Goal: Book appointment/travel/reservation

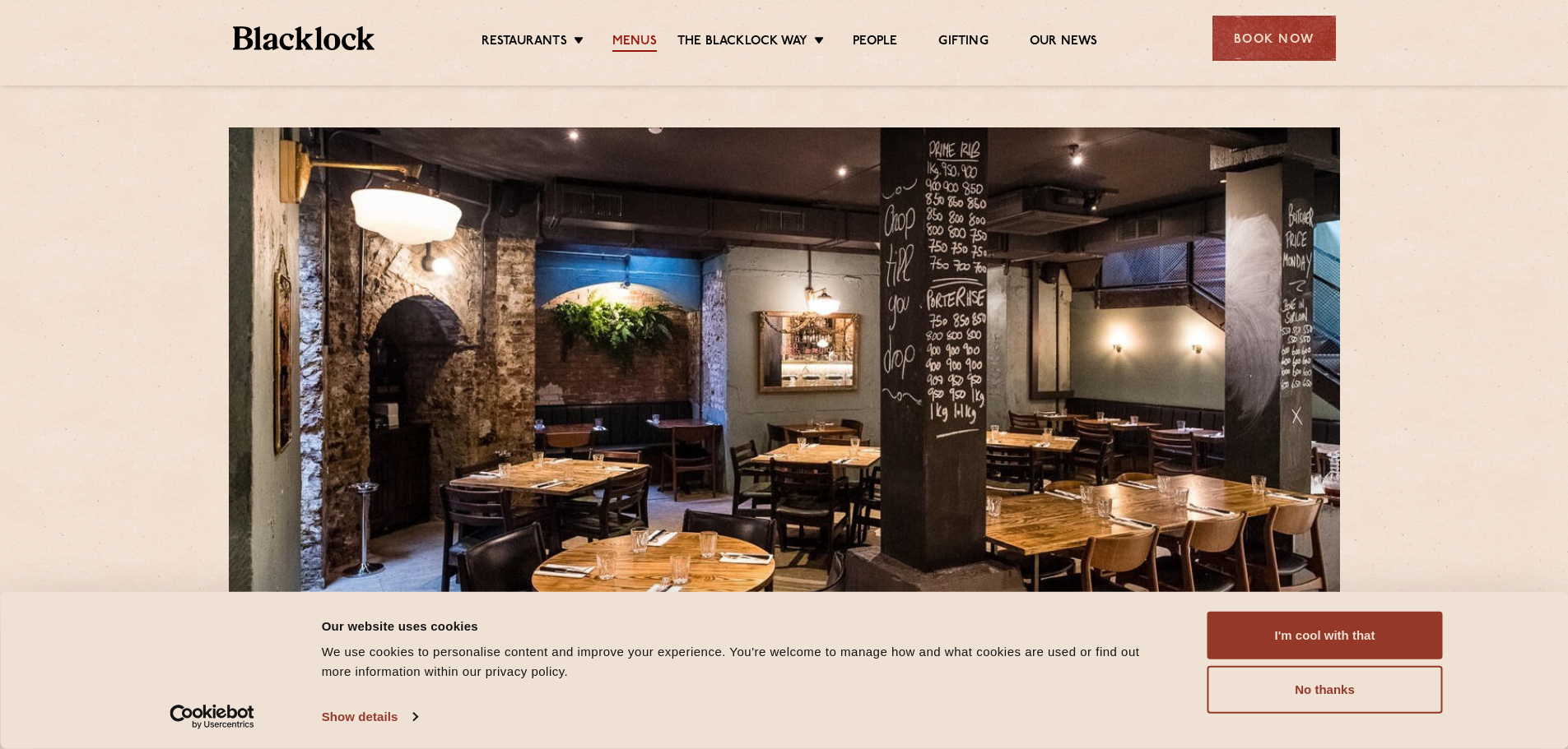
click at [641, 35] on link "Menus" at bounding box center [634, 43] width 44 height 18
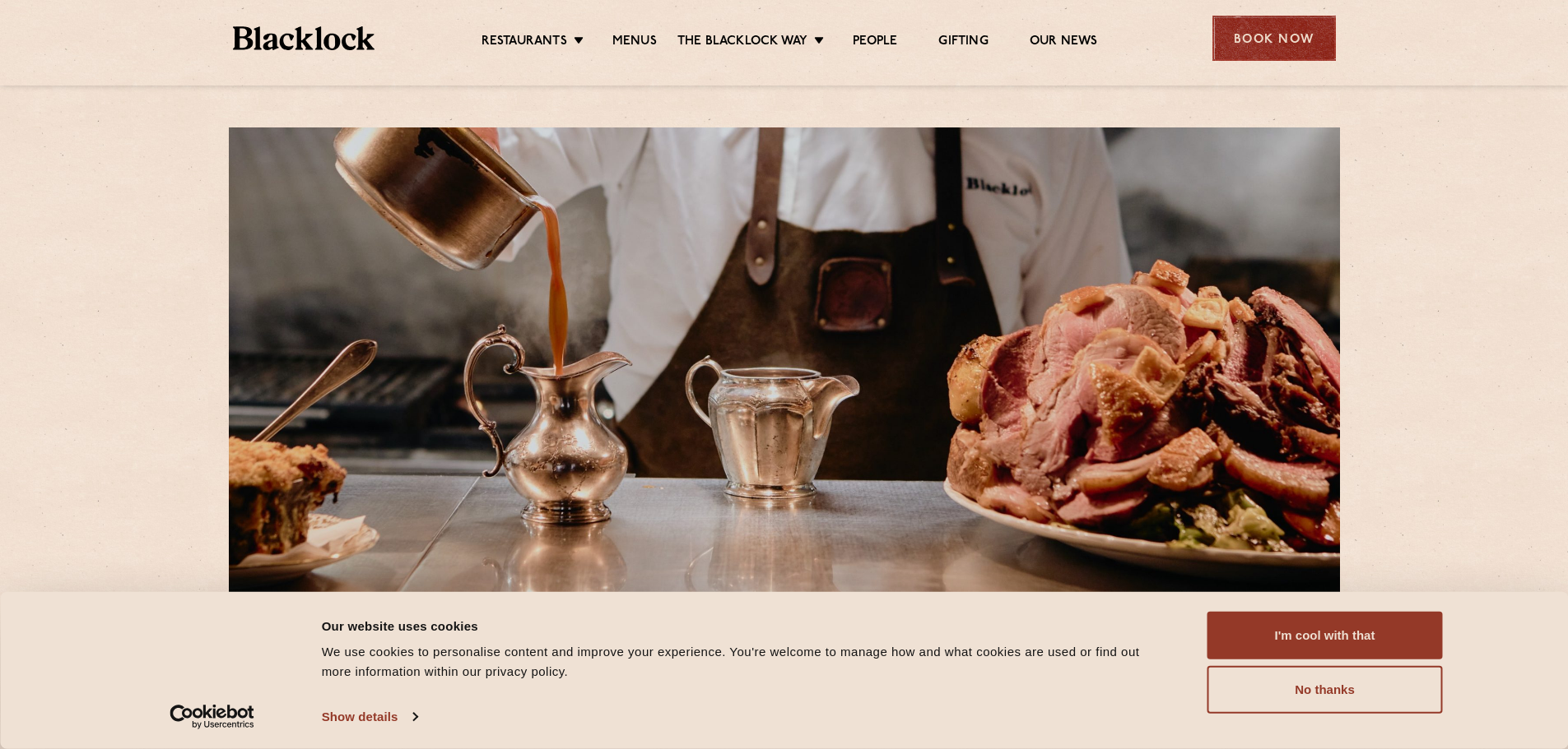
click at [1242, 38] on div "Book Now" at bounding box center [1274, 38] width 123 height 45
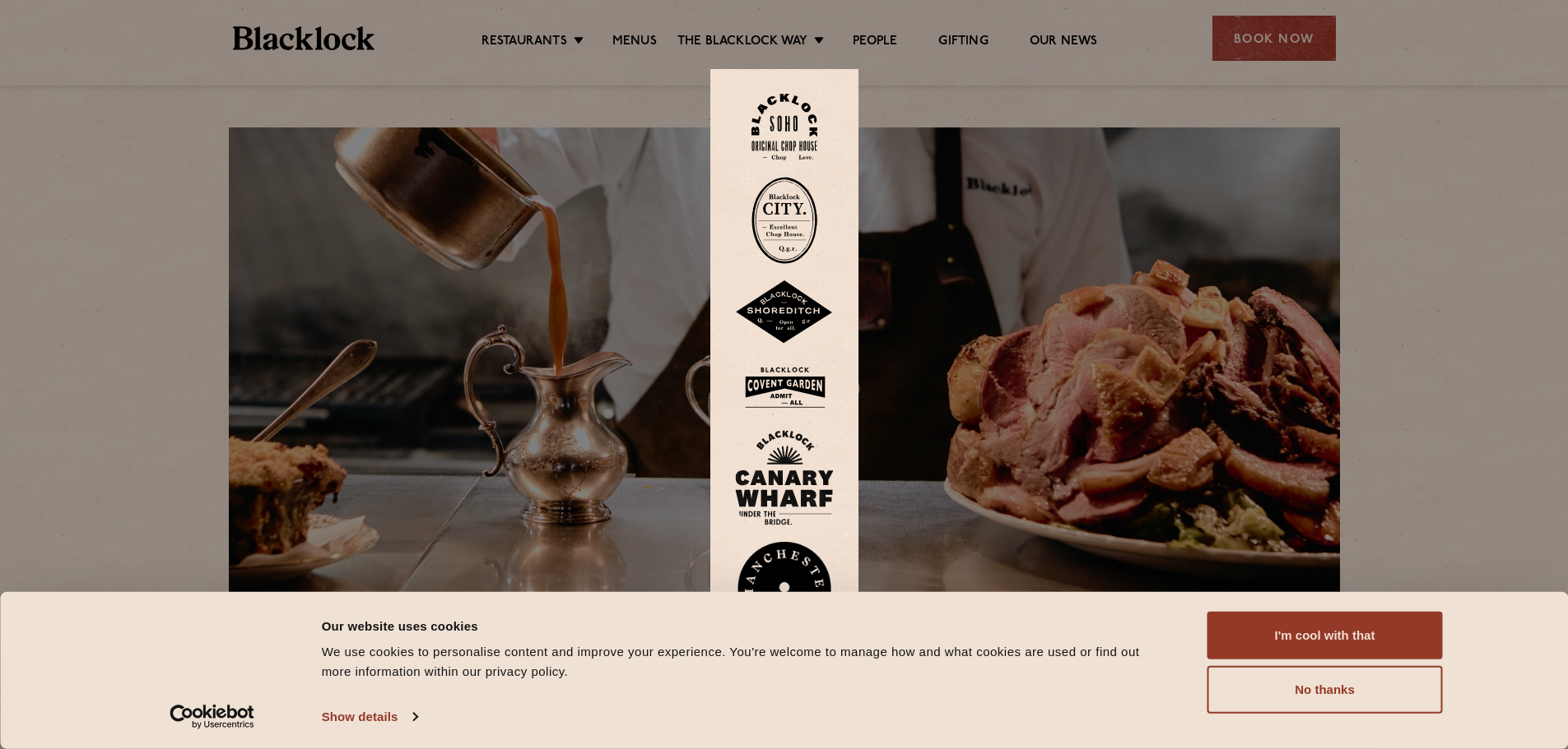
click at [795, 201] on img at bounding box center [784, 221] width 66 height 87
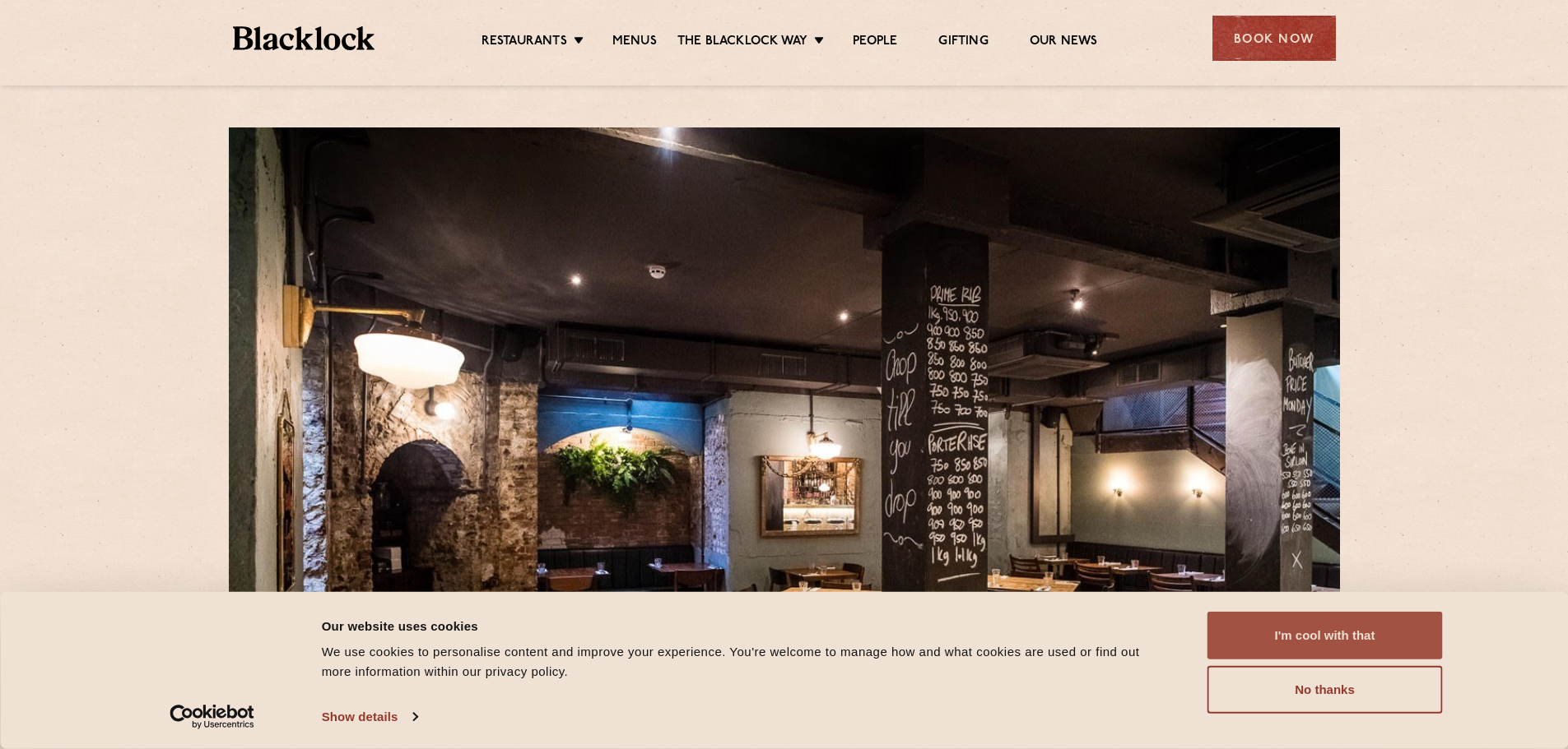
click at [1321, 642] on button "I'm cool with that" at bounding box center [1324, 636] width 235 height 48
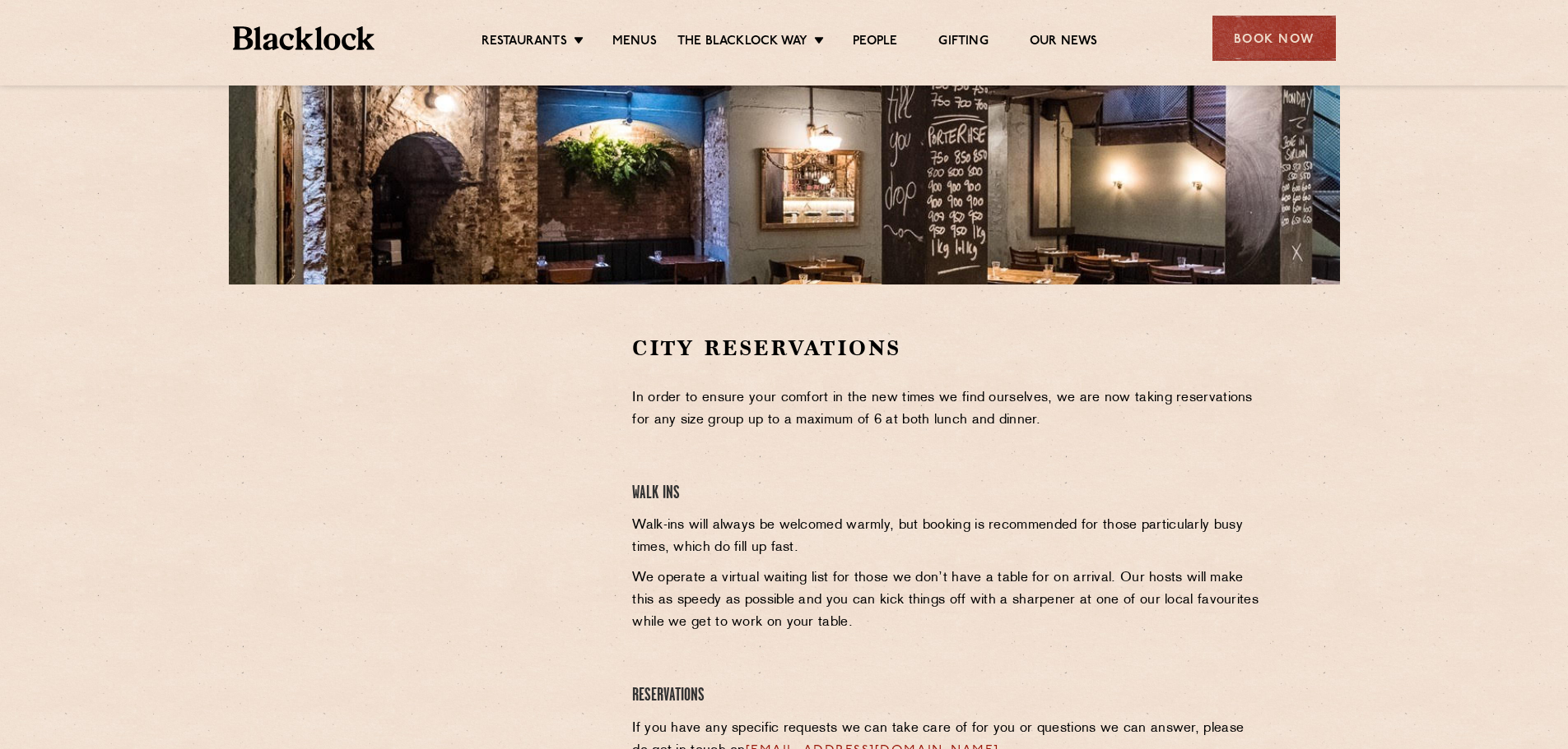
scroll to position [411, 0]
